Goal: Task Accomplishment & Management: Manage account settings

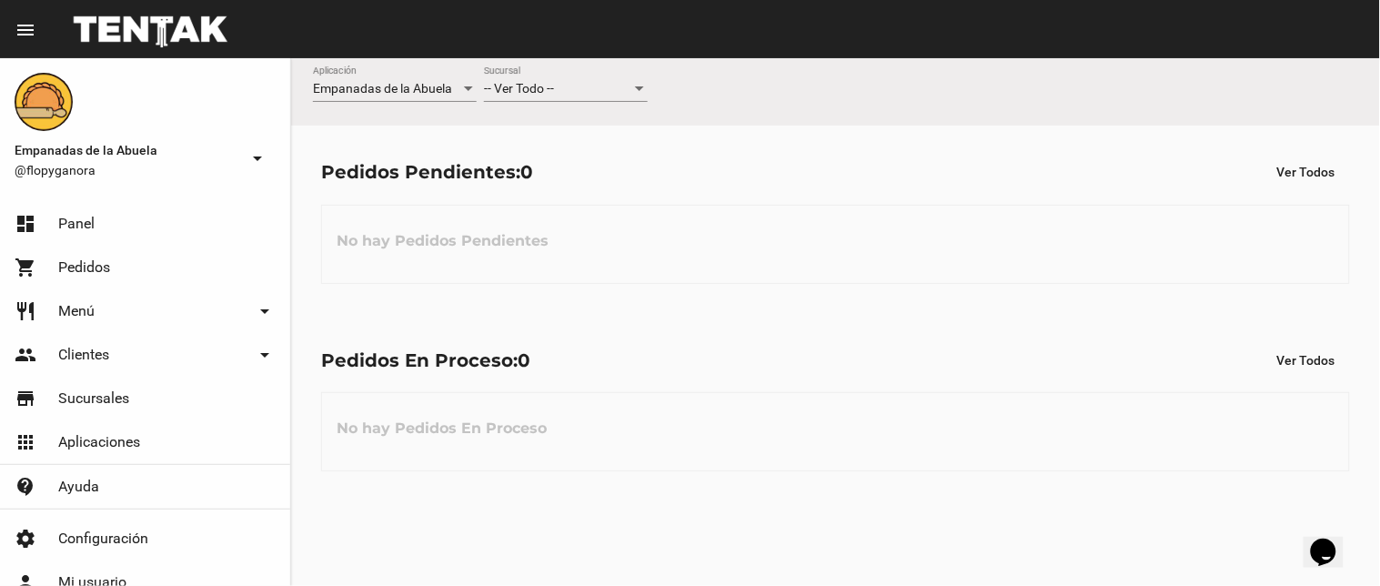
click at [554, 91] on span "-- Ver Todo --" at bounding box center [519, 88] width 70 height 15
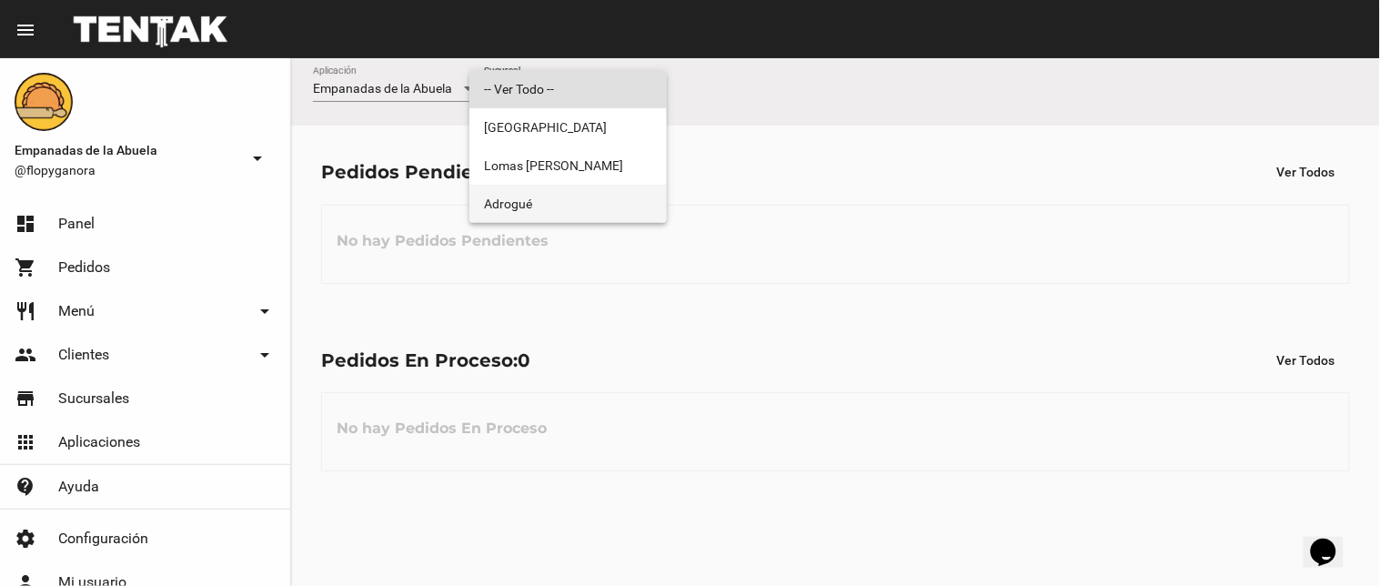
click at [559, 206] on span "Adrogué" at bounding box center [568, 204] width 168 height 38
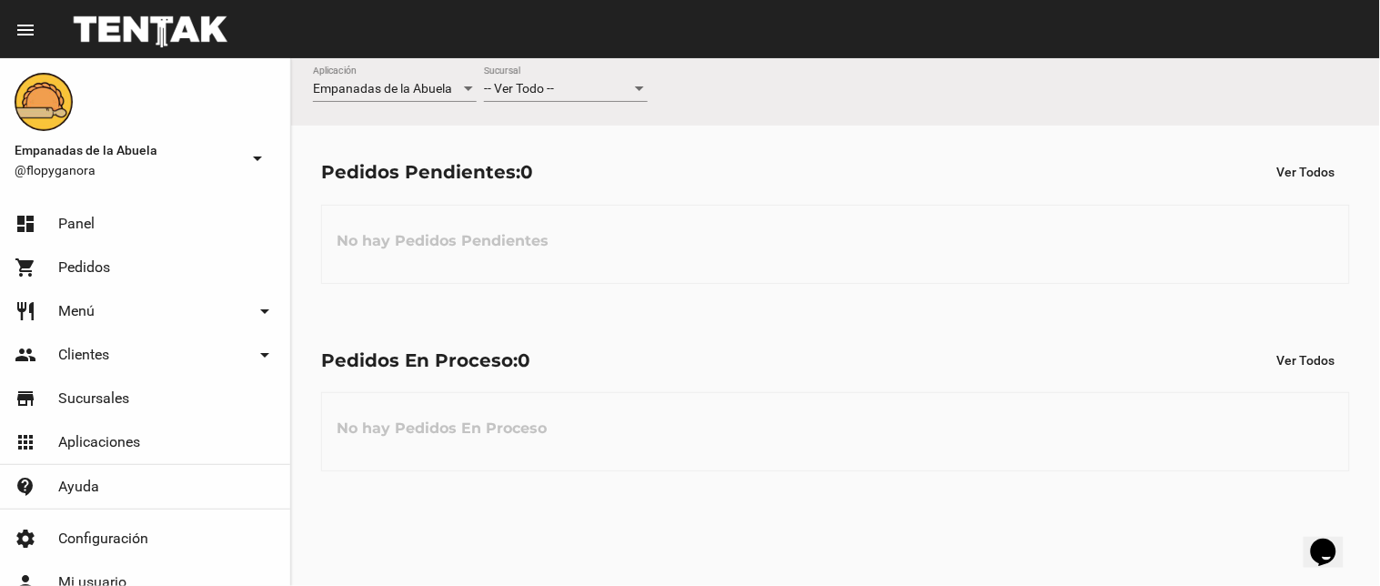
click at [552, 92] on span "-- Ver Todo --" at bounding box center [519, 88] width 70 height 15
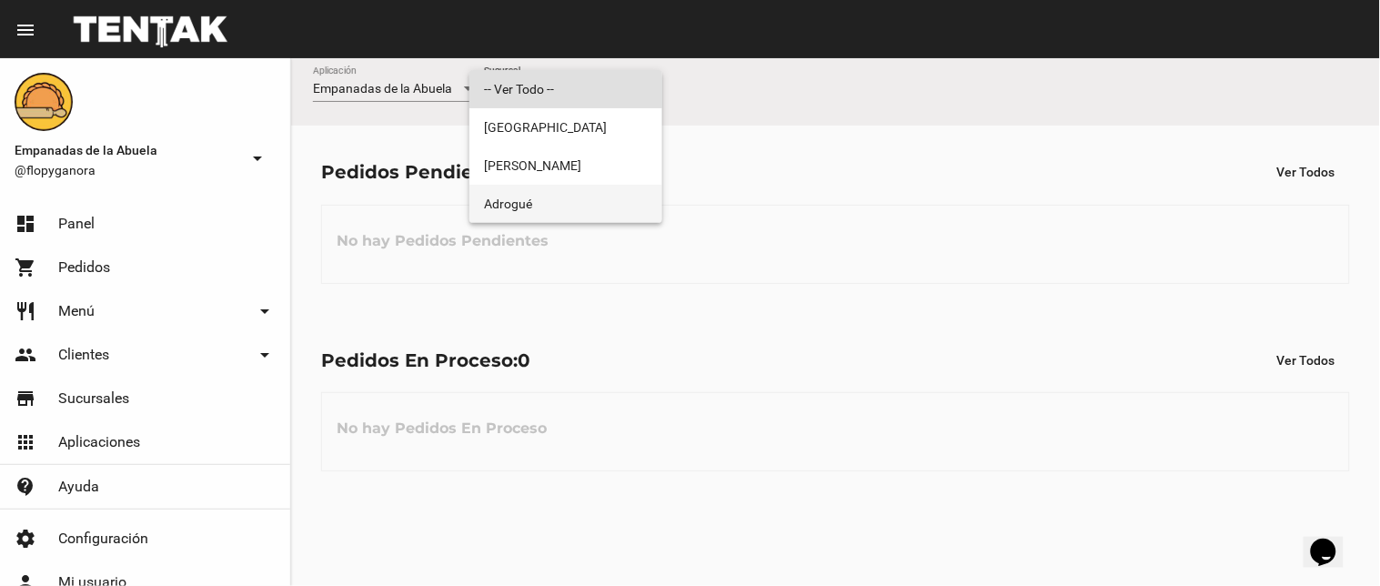
click at [576, 201] on span "Adrogué" at bounding box center [566, 204] width 164 height 38
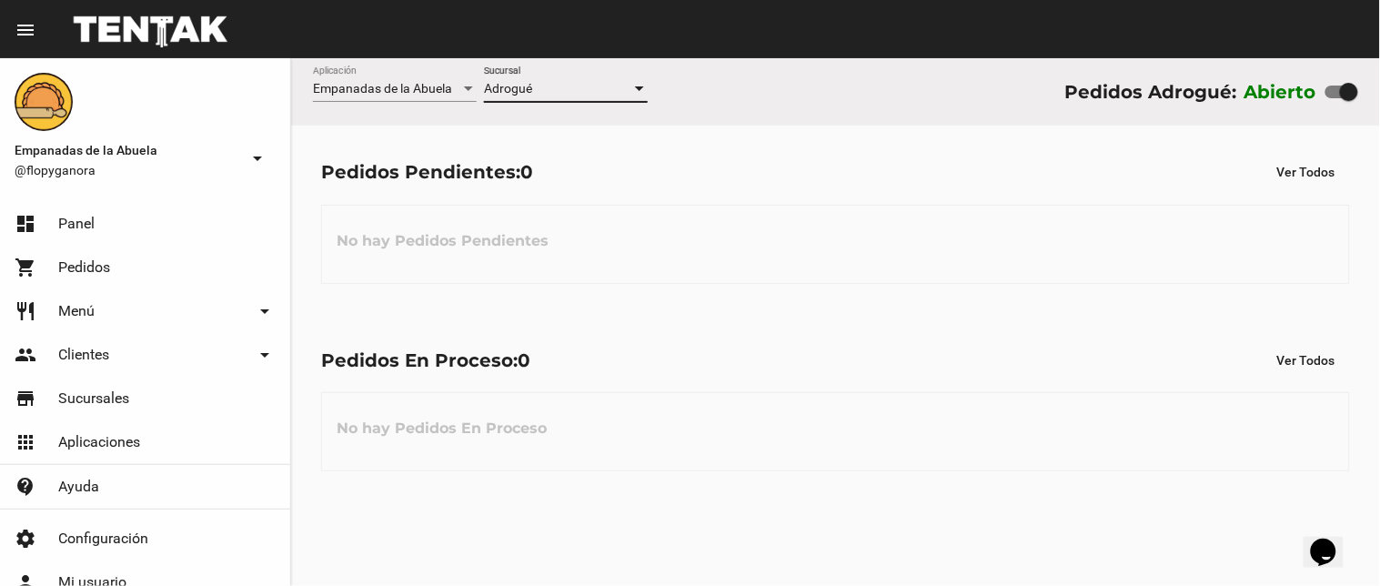
click at [1337, 95] on div at bounding box center [1341, 91] width 33 height 13
click at [1334, 98] on input "checkbox" at bounding box center [1333, 98] width 1 height 1
checkbox input "false"
